Goal: Task Accomplishment & Management: Manage account settings

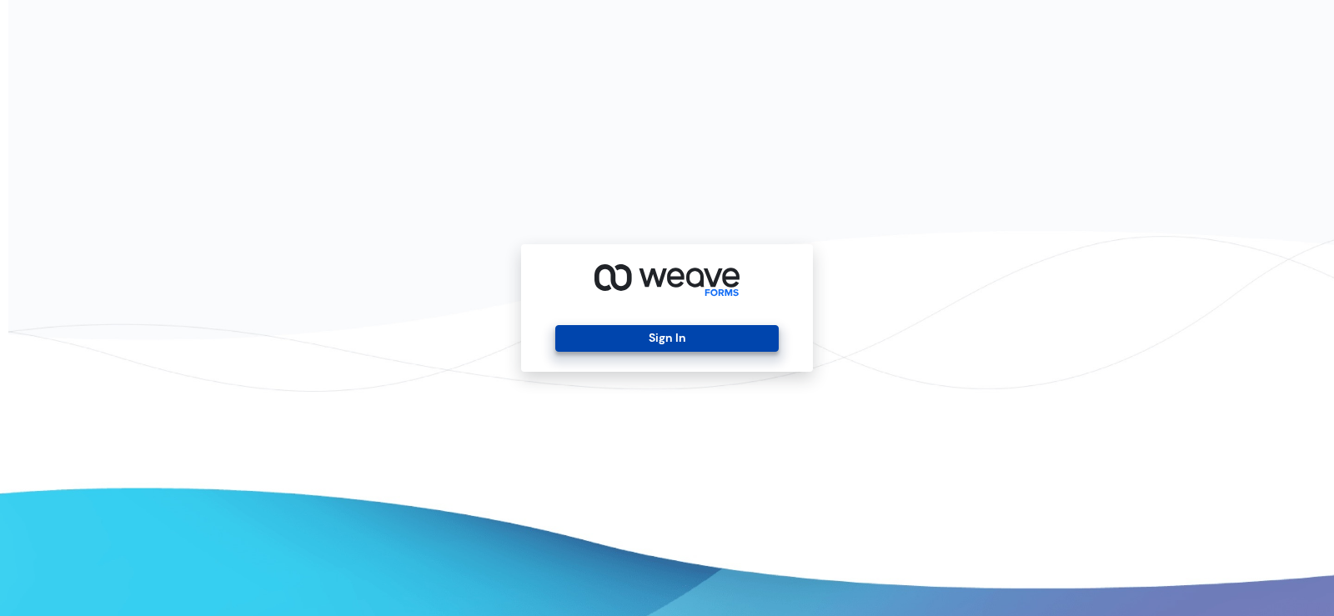
click at [664, 350] on button "Sign In" at bounding box center [666, 338] width 223 height 27
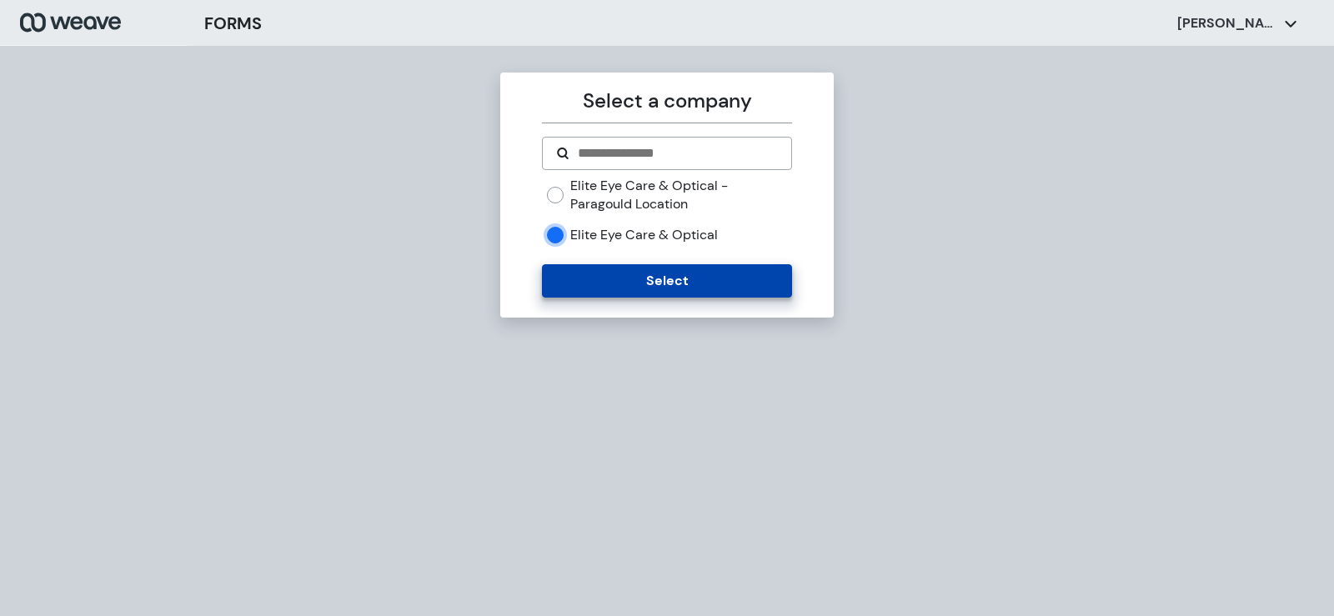
click at [620, 273] on button "Select" at bounding box center [666, 280] width 249 height 33
